Goal: Register for event/course

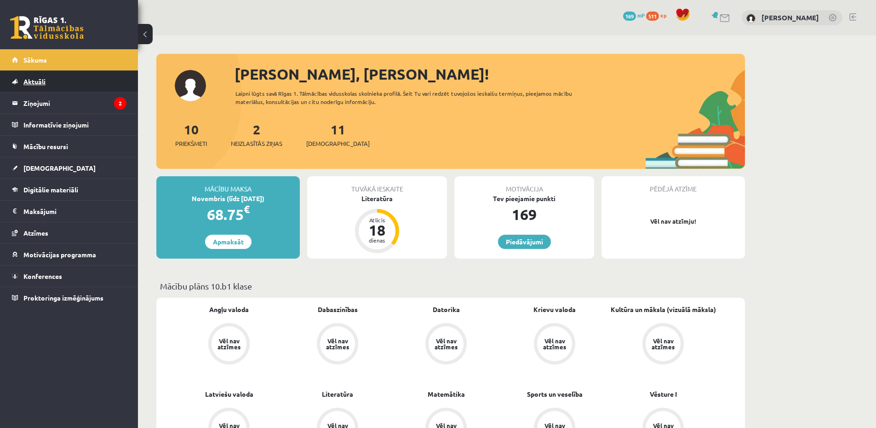
click at [75, 82] on link "Aktuāli" at bounding box center [69, 81] width 115 height 21
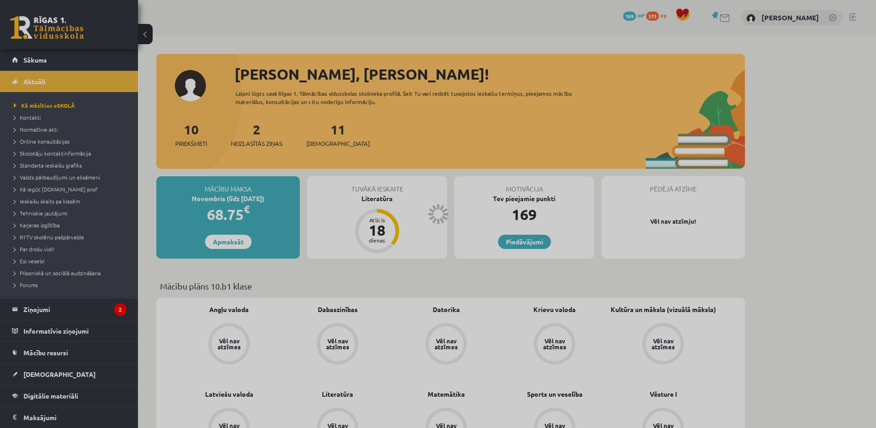
click at [64, 96] on div at bounding box center [438, 214] width 876 height 428
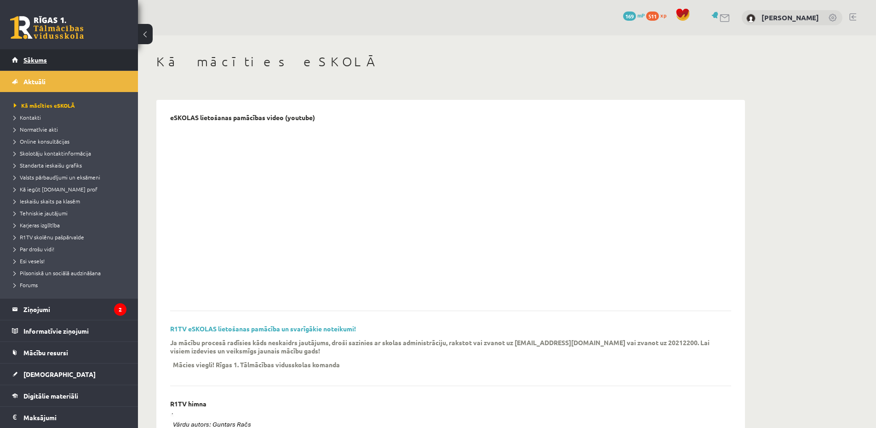
click at [44, 68] on link "Sākums" at bounding box center [69, 59] width 115 height 21
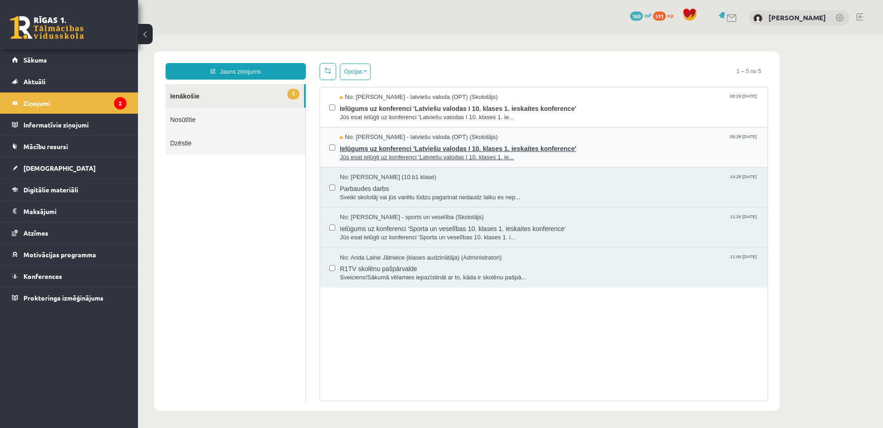
click at [540, 149] on span "Ielūgums uz konferenci 'Latviešu valodas I 10. klases 1. ieskaites konference'" at bounding box center [549, 147] width 419 height 11
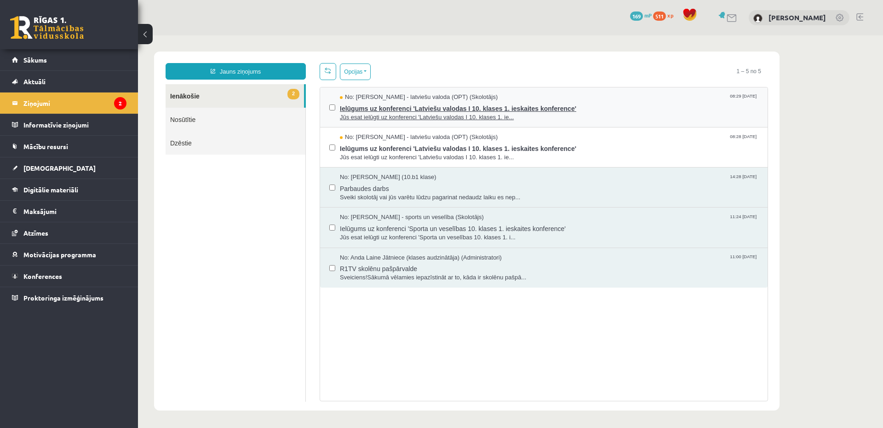
click at [489, 113] on span "Jūs esat ielūgti uz konferenci 'Latviešu valodas I 10. klases 1. ie..." at bounding box center [549, 117] width 419 height 9
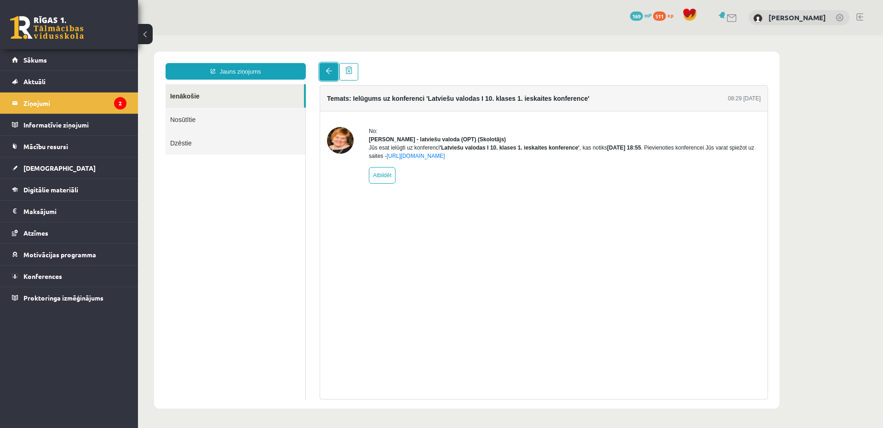
click at [324, 74] on link at bounding box center [329, 71] width 18 height 17
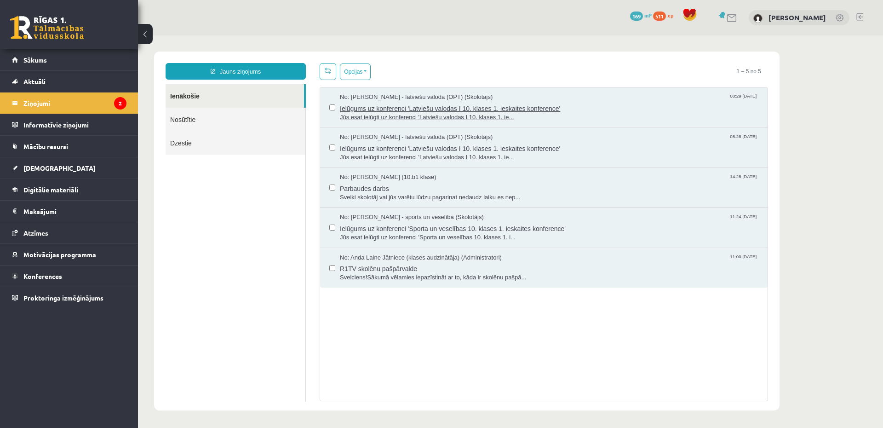
click at [524, 114] on span "Jūs esat ielūgti uz konferenci 'Latviešu valodas I 10. klases 1. ie..." at bounding box center [549, 117] width 419 height 9
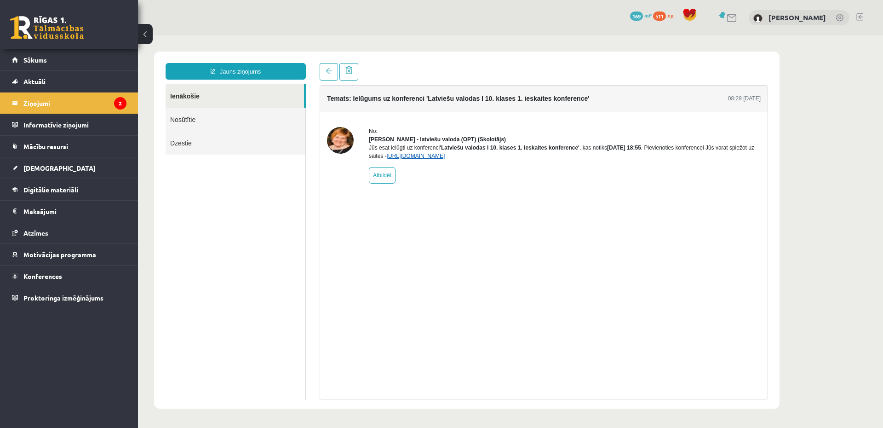
click at [445, 159] on link "[URL][DOMAIN_NAME]" at bounding box center [416, 156] width 58 height 6
click at [62, 149] on span "Mācību resursi" at bounding box center [45, 146] width 45 height 8
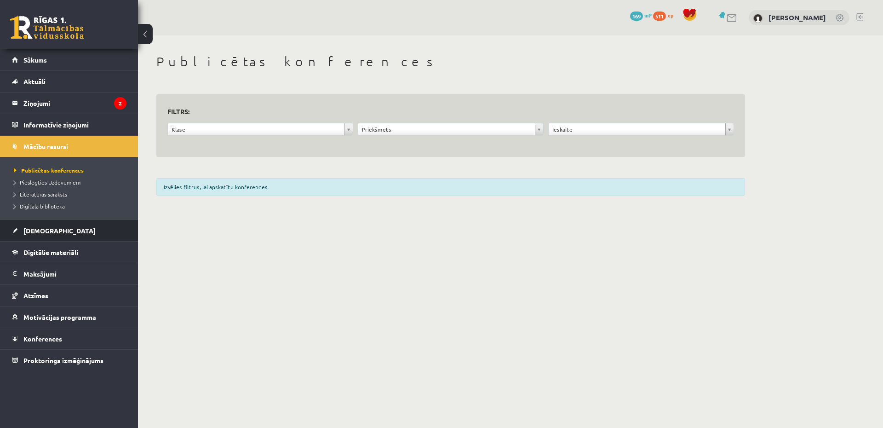
click at [45, 226] on link "[DEMOGRAPHIC_DATA]" at bounding box center [69, 230] width 115 height 21
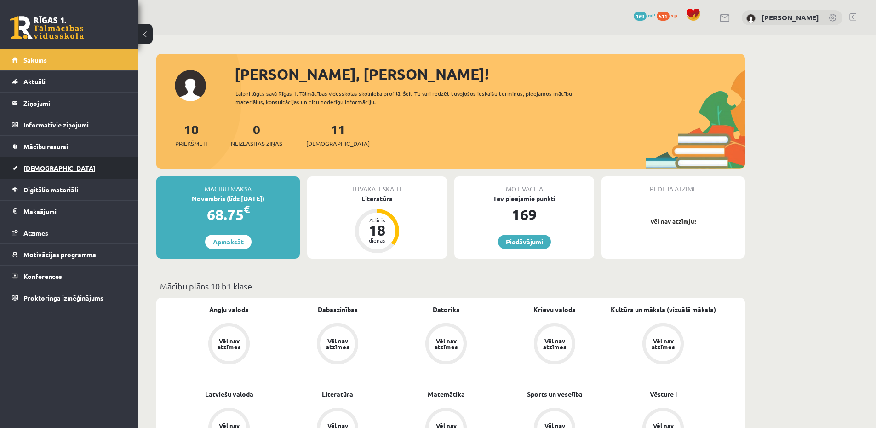
click at [44, 165] on span "[DEMOGRAPHIC_DATA]" at bounding box center [59, 168] width 72 height 8
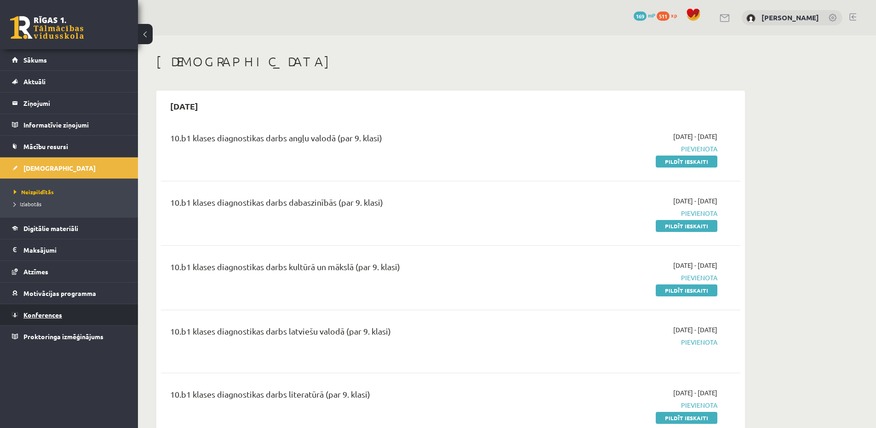
click at [43, 311] on span "Konferences" at bounding box center [42, 314] width 39 height 8
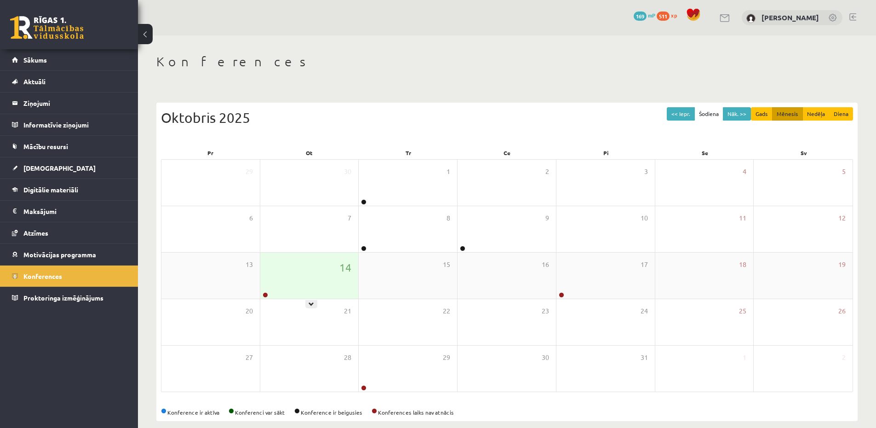
click at [325, 259] on div "14" at bounding box center [309, 276] width 98 height 46
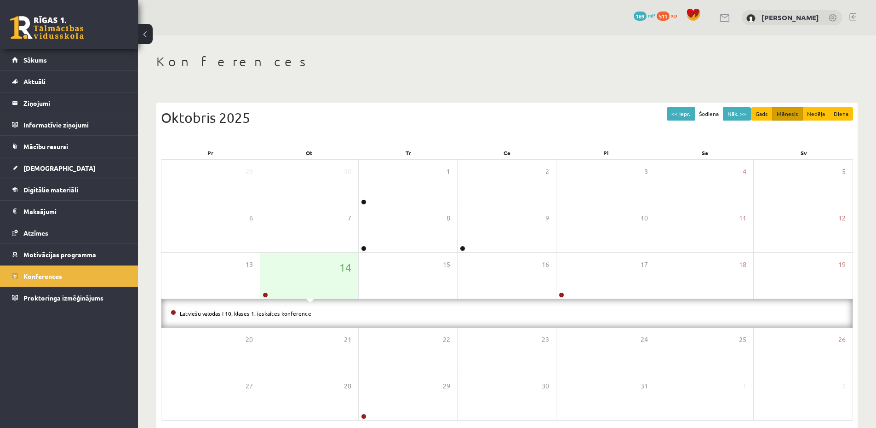
click at [262, 309] on li "Latviešu valodas I 10. klases 1. ieskaites konference" at bounding box center [507, 313] width 673 height 10
click at [274, 314] on link "Latviešu valodas I 10. klases 1. ieskaites konference" at bounding box center [246, 313] width 132 height 7
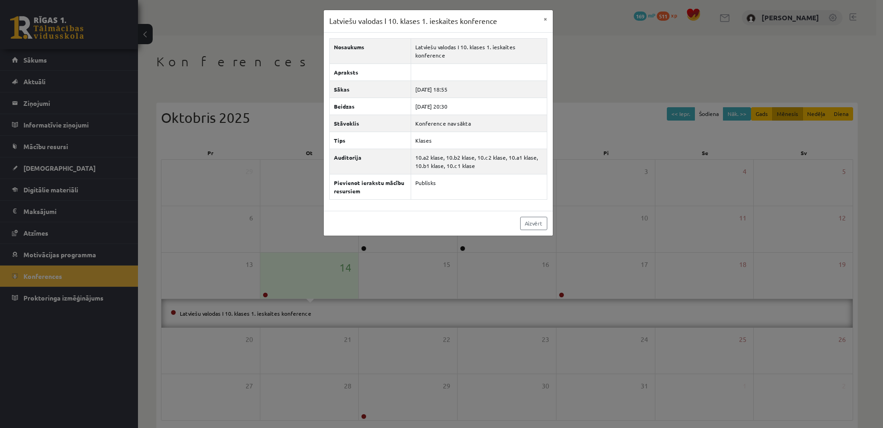
click at [530, 215] on div "Aizvērt" at bounding box center [438, 223] width 229 height 25
click at [527, 224] on link "Aizvērt" at bounding box center [533, 223] width 27 height 13
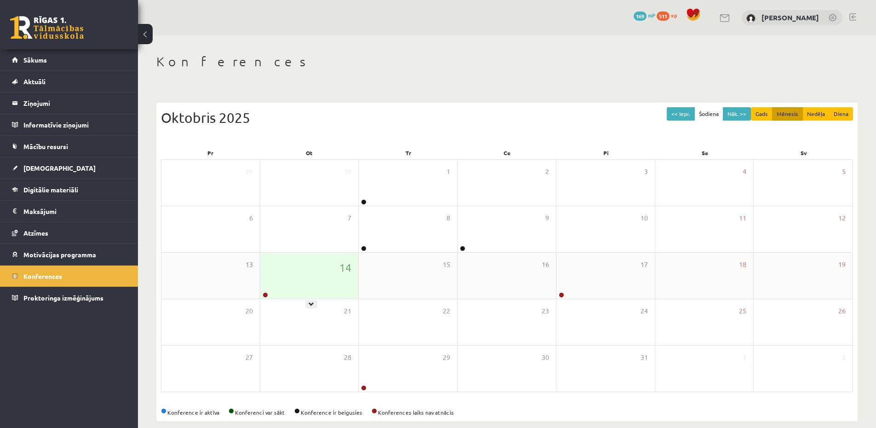
click at [339, 255] on div "14" at bounding box center [309, 276] width 98 height 46
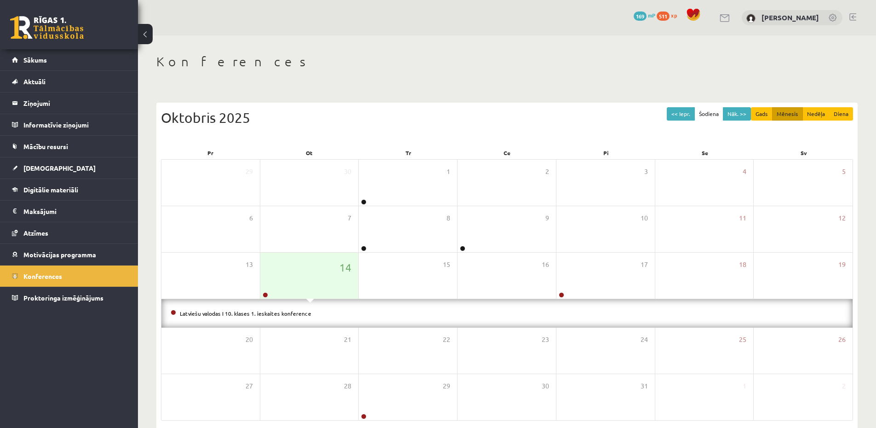
click at [207, 324] on div "Latviešu valodas I 10. klases 1. ieskaites konference" at bounding box center [506, 313] width 691 height 29
click at [231, 305] on div "Latviešu valodas I 10. klases 1. ieskaites konference" at bounding box center [506, 313] width 691 height 29
click at [210, 309] on li "Latviešu valodas I 10. klases 1. ieskaites konference" at bounding box center [507, 313] width 673 height 10
click at [209, 310] on link "Latviešu valodas I 10. klases 1. ieskaites konference" at bounding box center [246, 313] width 132 height 7
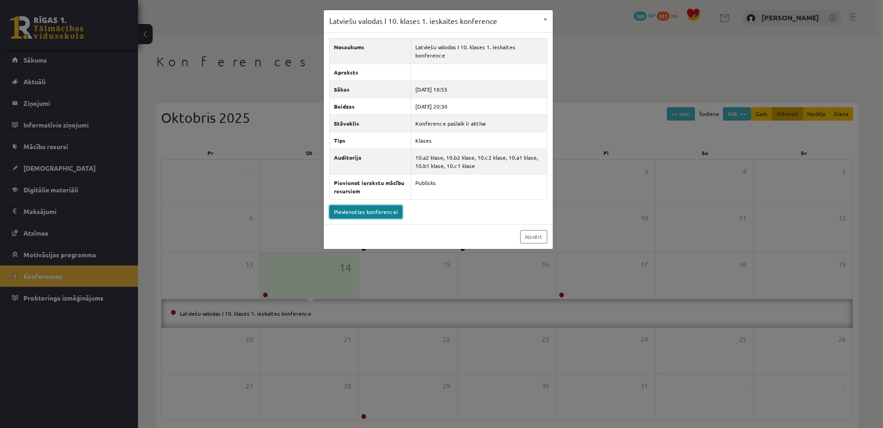
click at [362, 214] on link "Pievienoties konferencei" at bounding box center [365, 211] width 73 height 13
